Goal: Information Seeking & Learning: Learn about a topic

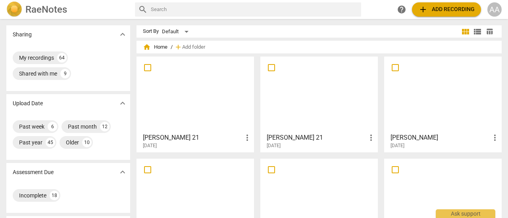
click at [289, 115] on div at bounding box center [319, 94] width 112 height 70
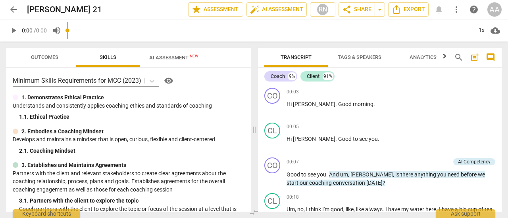
click at [176, 36] on input "range" at bounding box center [269, 30] width 405 height 25
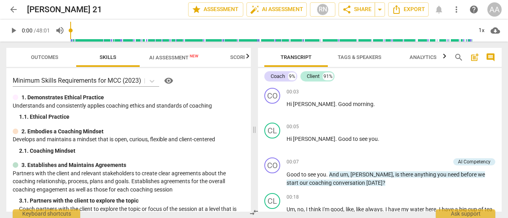
click at [177, 57] on span "AI Assessment New" at bounding box center [173, 58] width 49 height 6
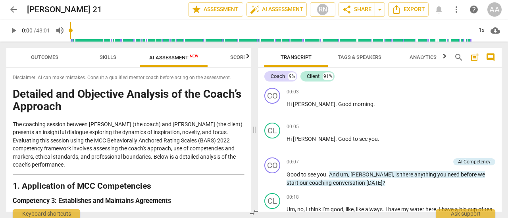
click at [205, 159] on p "The coaching session between [PERSON_NAME] (the coach) and [PERSON_NAME] (the c…" at bounding box center [129, 145] width 232 height 49
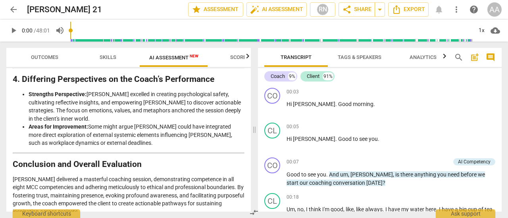
scroll to position [1361, 0]
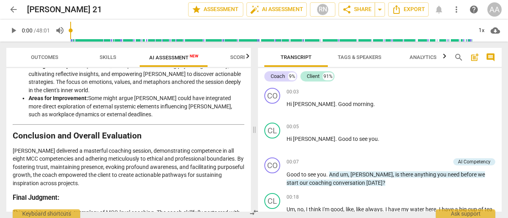
click at [14, 9] on span "arrow_back" at bounding box center [14, 10] width 10 height 10
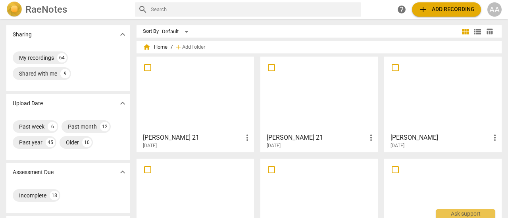
click at [210, 119] on div at bounding box center [195, 94] width 112 height 70
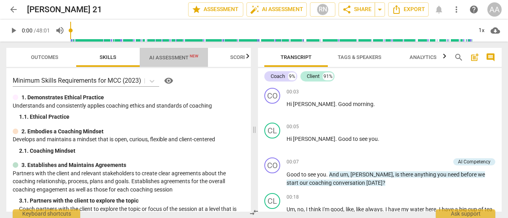
click at [172, 58] on span "AI Assessment New" at bounding box center [173, 58] width 49 height 6
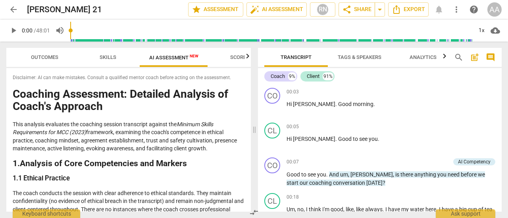
click at [203, 138] on p "This analysis evaluates the coaching session transcript against the Minimum Ski…" at bounding box center [129, 137] width 232 height 33
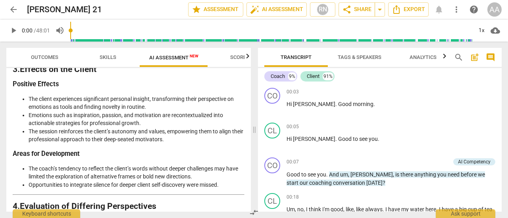
scroll to position [1190, 0]
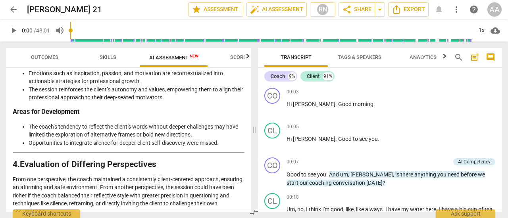
click at [17, 11] on span "arrow_back" at bounding box center [14, 10] width 10 height 10
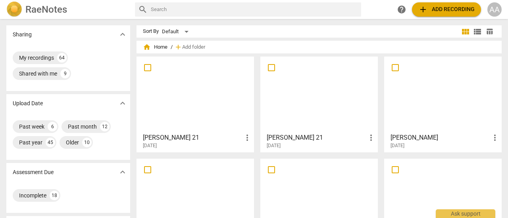
click at [456, 182] on div at bounding box center [443, 197] width 112 height 70
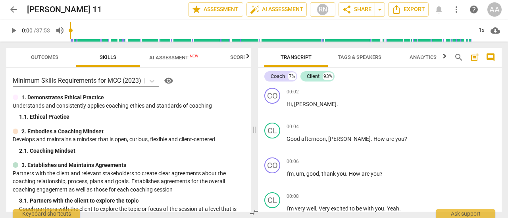
click at [179, 58] on span "AI Assessment New" at bounding box center [173, 58] width 49 height 6
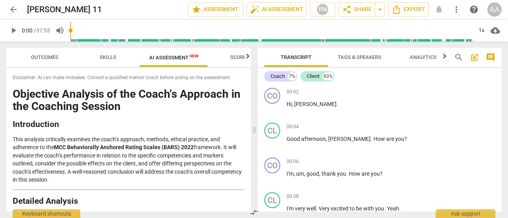
click at [209, 140] on p "This analysis critically examines the coach’s approach, methods, ethical practi…" at bounding box center [129, 160] width 232 height 49
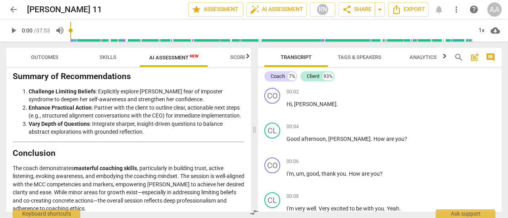
scroll to position [1691, 0]
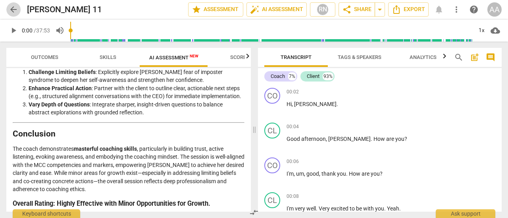
click at [15, 9] on span "arrow_back" at bounding box center [14, 10] width 10 height 10
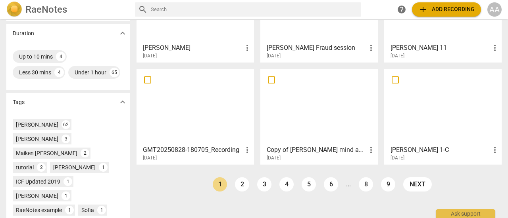
scroll to position [195, 0]
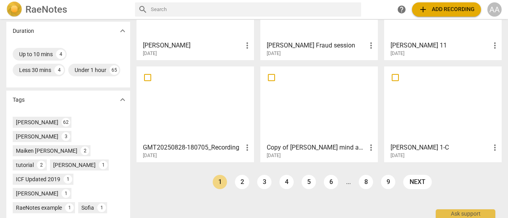
click at [435, 166] on div "[PERSON_NAME] 21 more_vert [DATE] [PERSON_NAME] 21 more_vert [DATE] [PERSON_NAM…" at bounding box center [321, 15] width 371 height 307
click at [431, 144] on h3 "[PERSON_NAME] 1-C" at bounding box center [440, 148] width 100 height 10
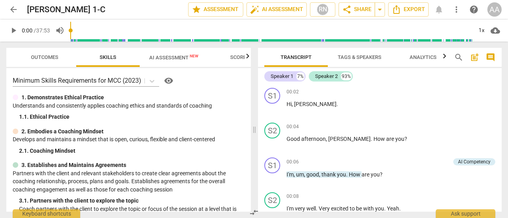
click at [176, 59] on span "AI Assessment New" at bounding box center [173, 58] width 49 height 6
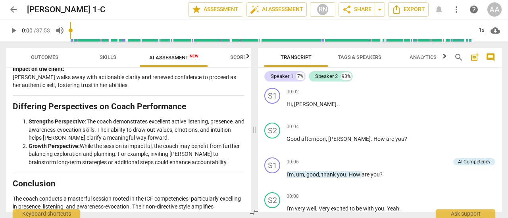
scroll to position [1671, 0]
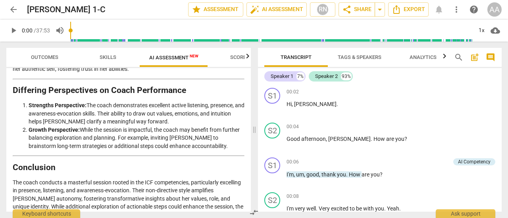
click at [14, 7] on span "arrow_back" at bounding box center [14, 10] width 10 height 10
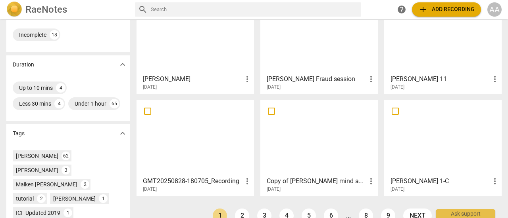
scroll to position [163, 0]
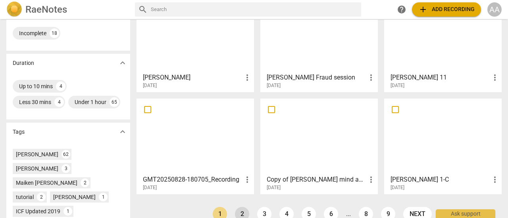
click at [242, 213] on link "2" at bounding box center [242, 214] width 14 height 14
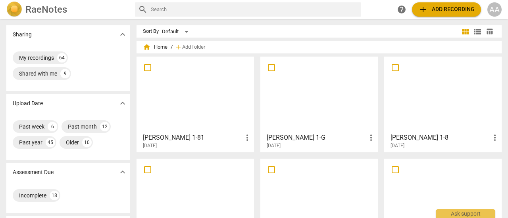
click at [321, 124] on div at bounding box center [319, 94] width 112 height 70
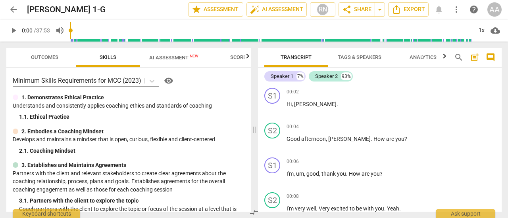
click at [174, 58] on span "AI Assessment New" at bounding box center [173, 58] width 49 height 6
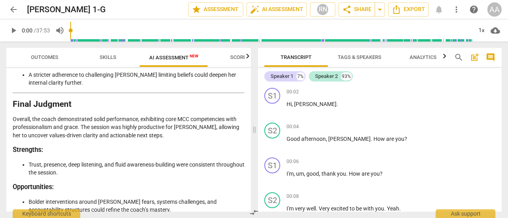
scroll to position [1830, 0]
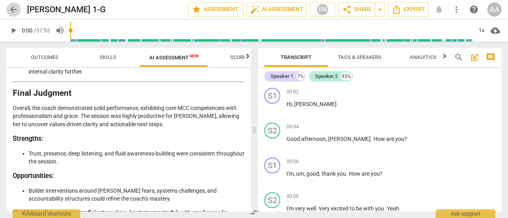
click at [16, 10] on span "arrow_back" at bounding box center [14, 10] width 10 height 10
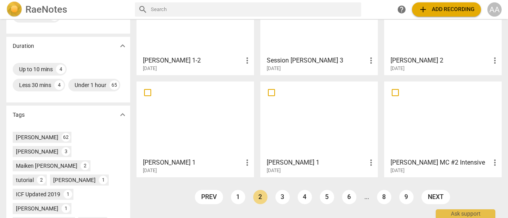
scroll to position [187, 0]
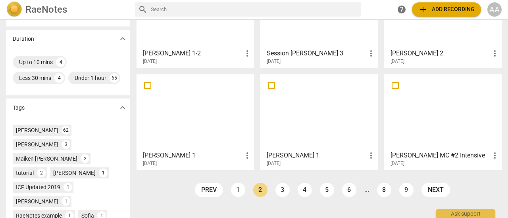
click at [319, 126] on div at bounding box center [319, 112] width 112 height 70
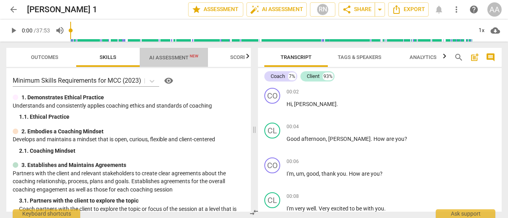
click at [176, 57] on span "AI Assessment New" at bounding box center [173, 58] width 49 height 6
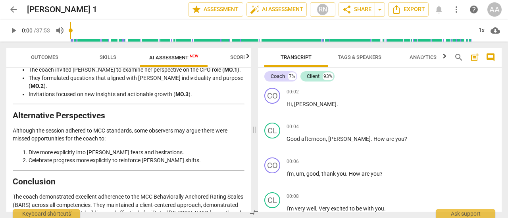
scroll to position [1891, 0]
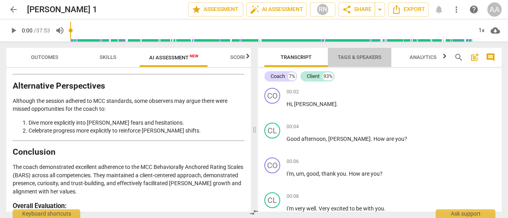
click at [358, 58] on span "Tags & Speakers" at bounding box center [359, 57] width 44 height 6
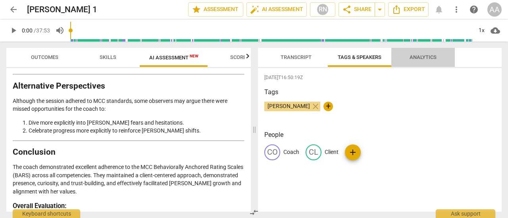
click at [420, 57] on span "Analytics" at bounding box center [422, 57] width 27 height 6
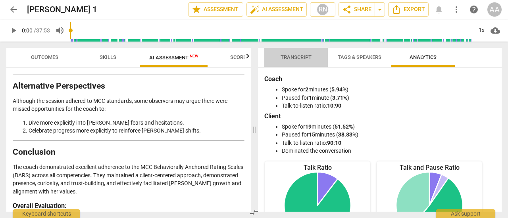
click at [303, 60] on span "Transcript" at bounding box center [295, 57] width 31 height 6
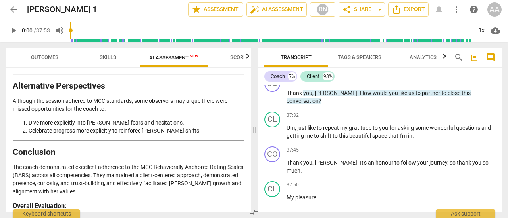
scroll to position [4018, 0]
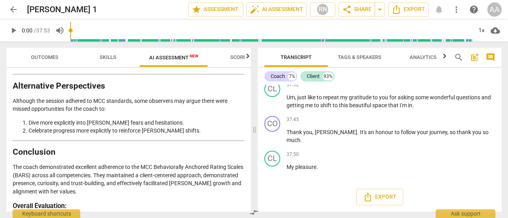
click at [16, 8] on span "arrow_back" at bounding box center [14, 10] width 10 height 10
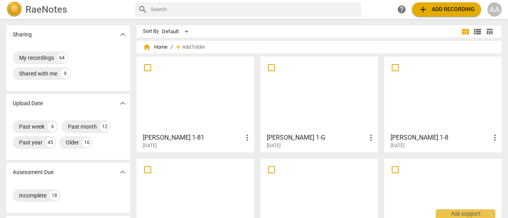
click at [195, 105] on div at bounding box center [195, 94] width 112 height 70
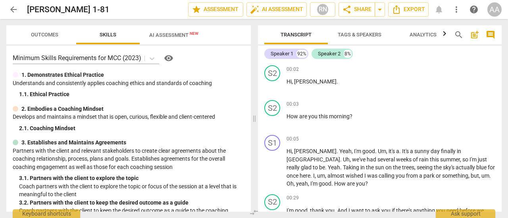
click at [177, 38] on div "arrow_back [PERSON_NAME] 1-81 edit star Assessment auto_fix_high AI Assessment …" at bounding box center [254, 109] width 508 height 218
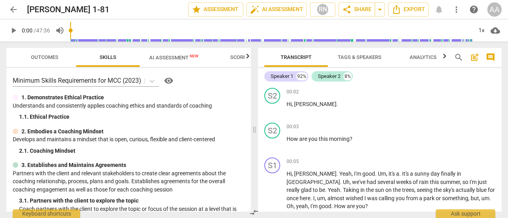
click at [164, 61] on span "AI Assessment New" at bounding box center [174, 58] width 68 height 12
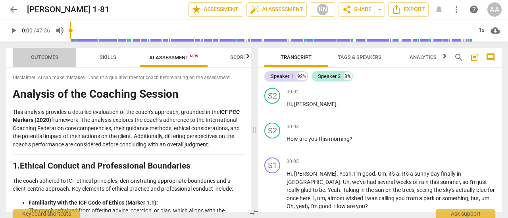
click at [59, 59] on span "Outcomes" at bounding box center [44, 57] width 46 height 11
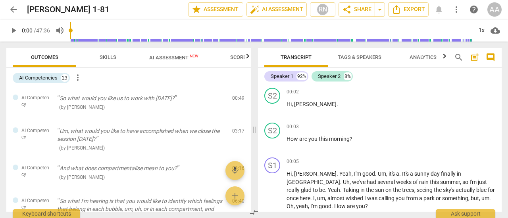
click at [109, 59] on span "Skills" at bounding box center [108, 57] width 17 height 6
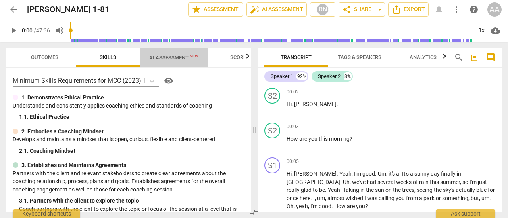
click at [178, 57] on span "AI Assessment New" at bounding box center [173, 58] width 49 height 6
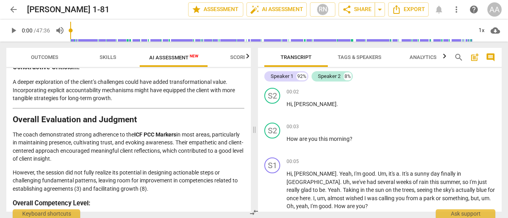
scroll to position [1496, 0]
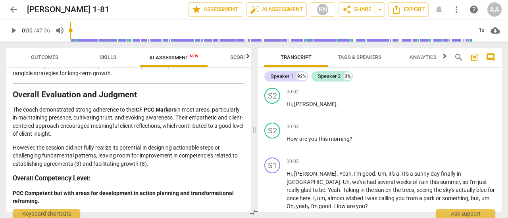
click at [13, 14] on span "arrow_back" at bounding box center [14, 10] width 10 height 10
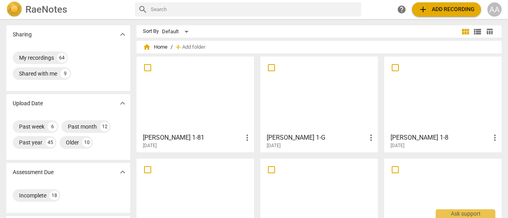
click at [454, 112] on div at bounding box center [443, 94] width 112 height 70
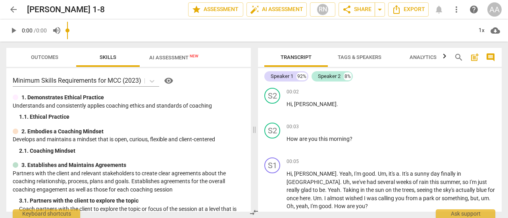
click at [178, 39] on input "range" at bounding box center [269, 30] width 405 height 25
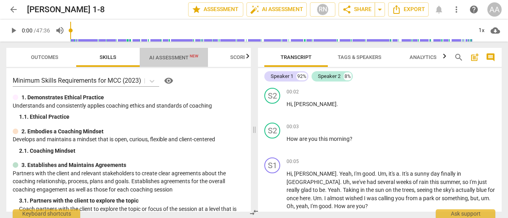
click at [178, 57] on span "AI Assessment New" at bounding box center [173, 58] width 49 height 6
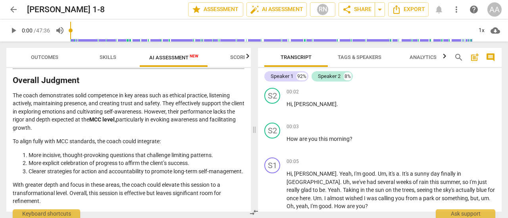
scroll to position [1479, 0]
click at [17, 8] on span "arrow_back" at bounding box center [14, 10] width 10 height 10
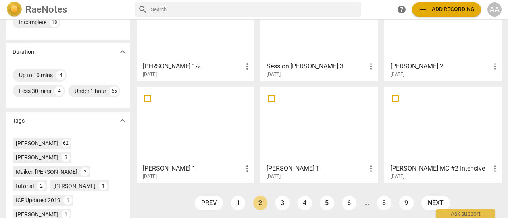
scroll to position [174, 0]
click at [195, 166] on h3 "[PERSON_NAME] 1" at bounding box center [193, 169] width 100 height 10
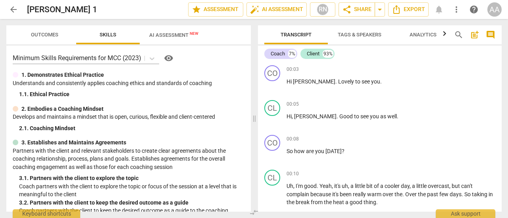
click at [172, 32] on span "AI Assessment New" at bounding box center [173, 35] width 49 height 6
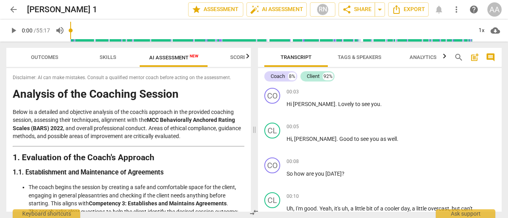
click at [14, 10] on span "arrow_back" at bounding box center [14, 10] width 10 height 10
